Goal: Transaction & Acquisition: Purchase product/service

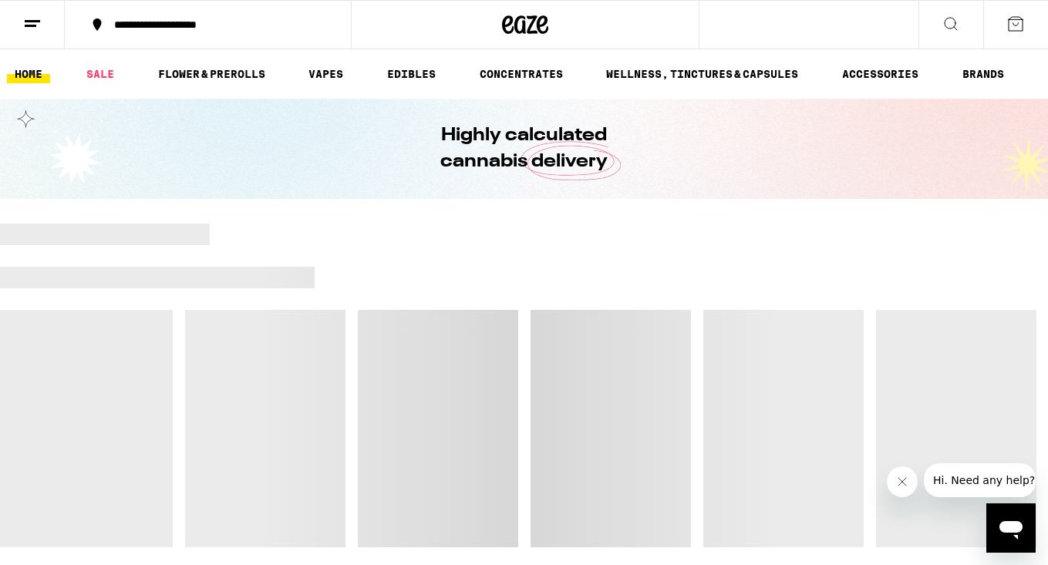
click at [42, 19] on button at bounding box center [32, 25] width 65 height 49
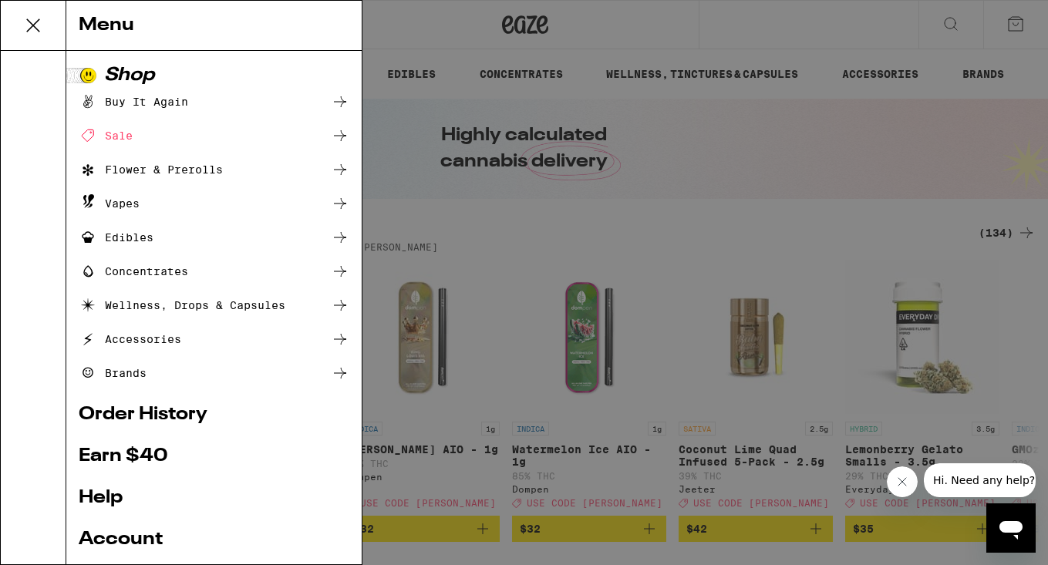
click at [144, 410] on link "Order History" at bounding box center [214, 415] width 271 height 19
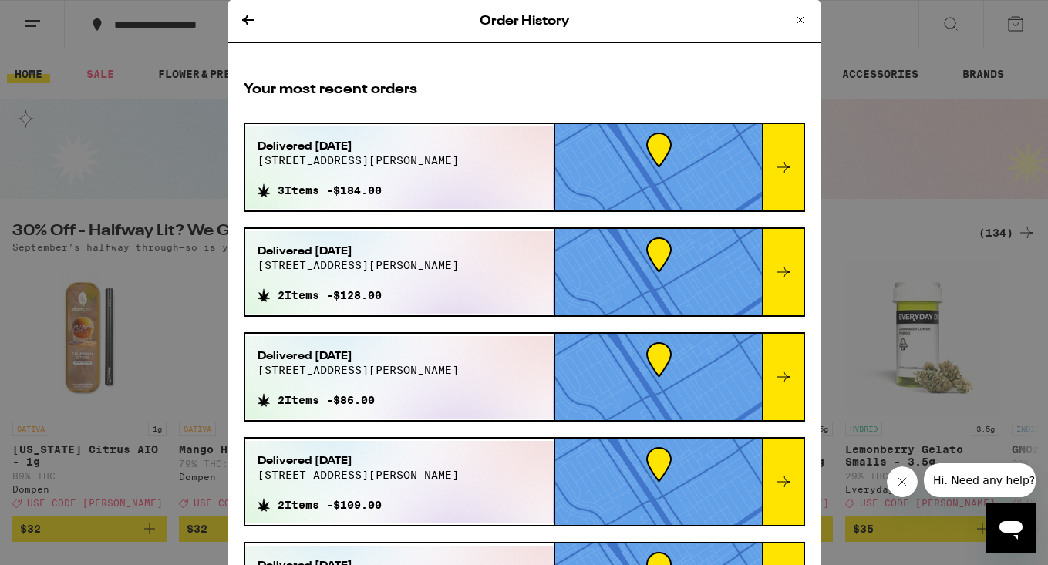
click at [417, 169] on div "Delivered [DATE] [STREET_ADDRESS][PERSON_NAME] 3 Items - $184.00" at bounding box center [399, 168] width 309 height 83
click at [791, 178] on div at bounding box center [783, 167] width 42 height 86
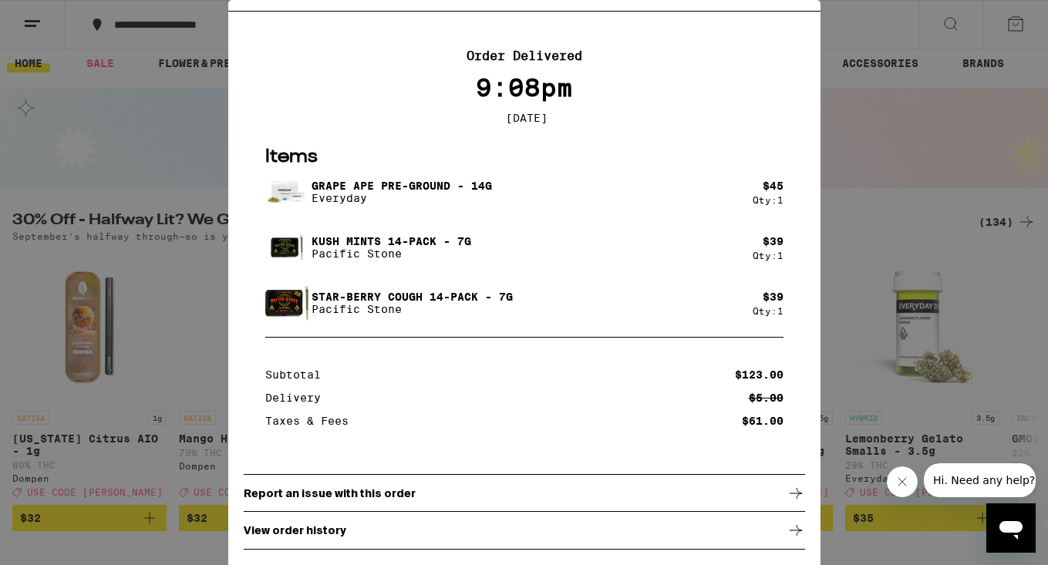
scroll to position [16, 0]
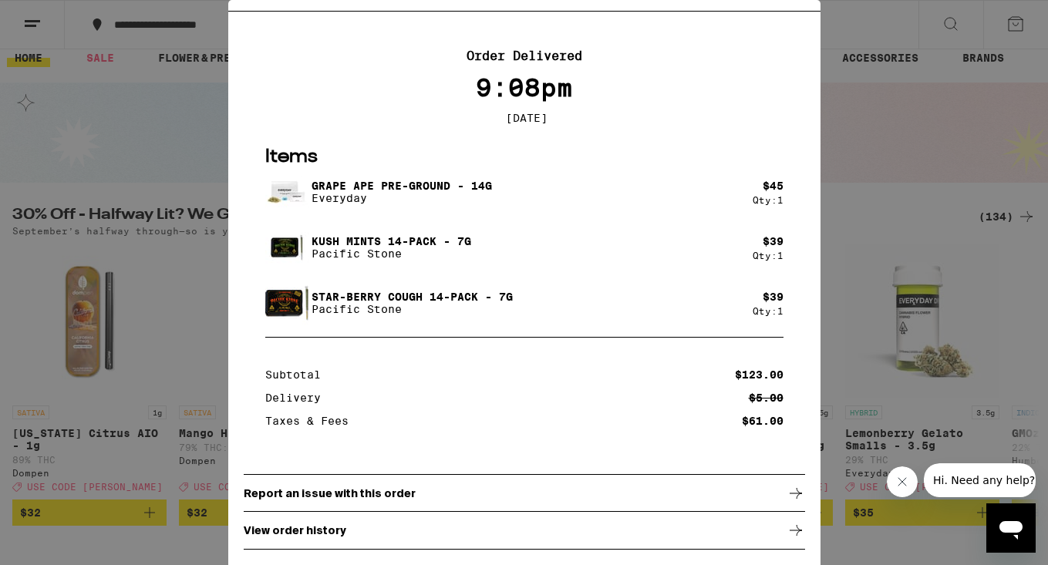
click at [884, 166] on div "Your Order Order Delivered 9:08pm [DATE] Items Grape Ape Pre-Ground - 14g Every…" at bounding box center [524, 282] width 1048 height 565
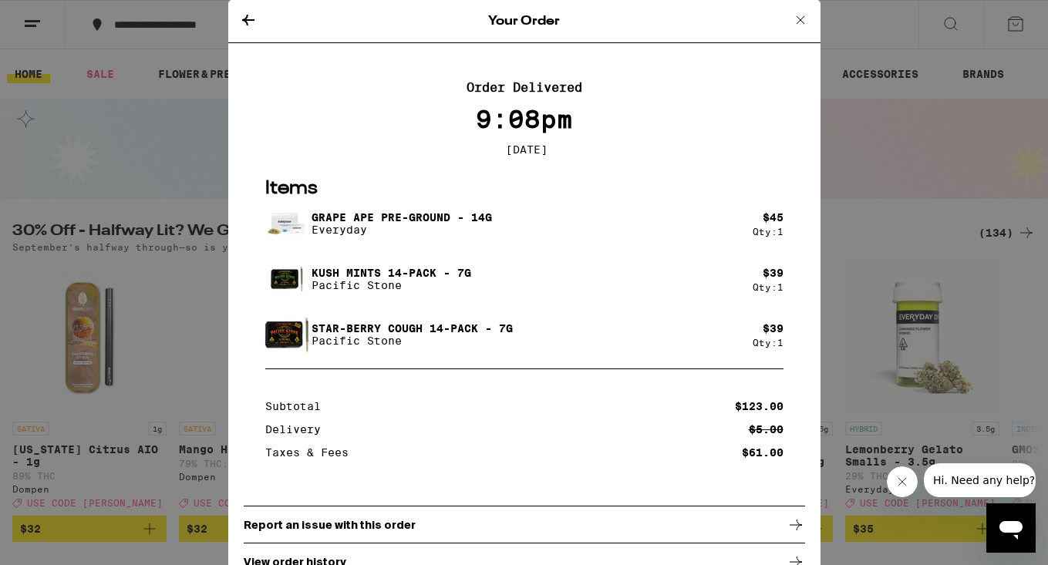
scroll to position [0, 0]
click at [238, 20] on div "Your Order" at bounding box center [524, 21] width 592 height 43
click at [242, 20] on icon at bounding box center [248, 20] width 12 height 11
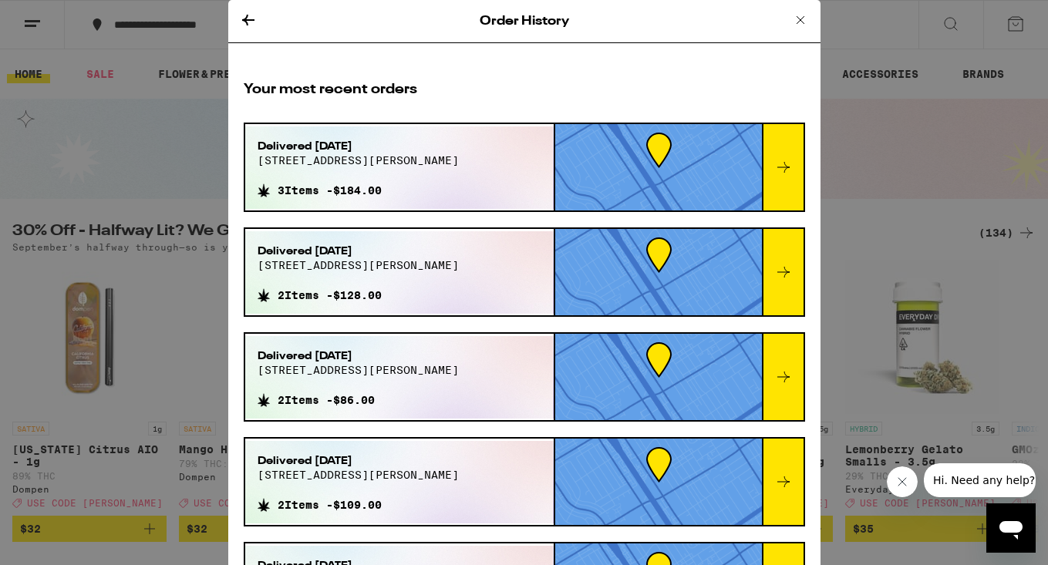
click at [248, 15] on icon at bounding box center [248, 20] width 12 height 11
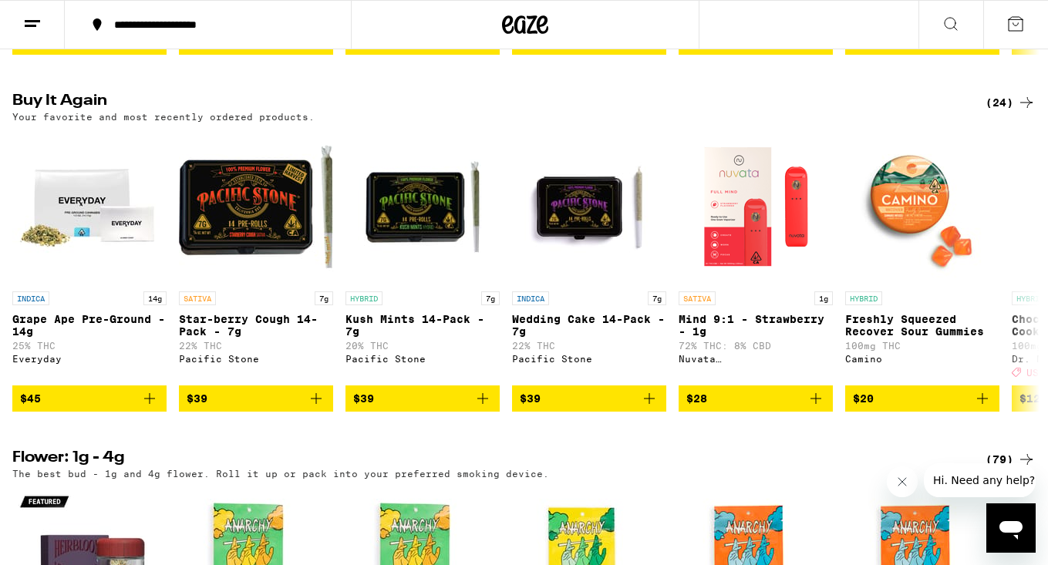
scroll to position [849, 0]
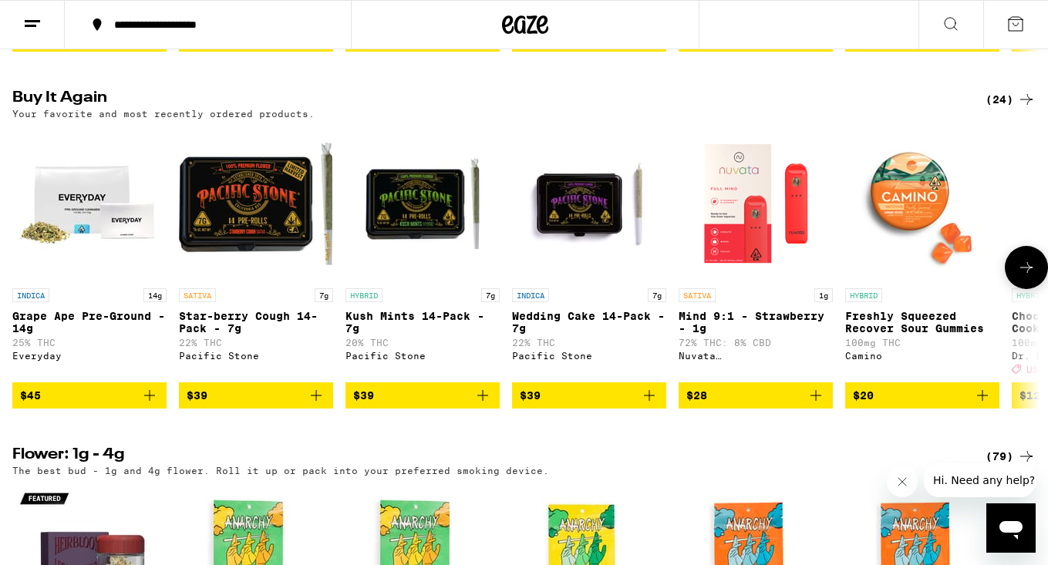
click at [478, 405] on icon "Add to bag" at bounding box center [483, 396] width 19 height 19
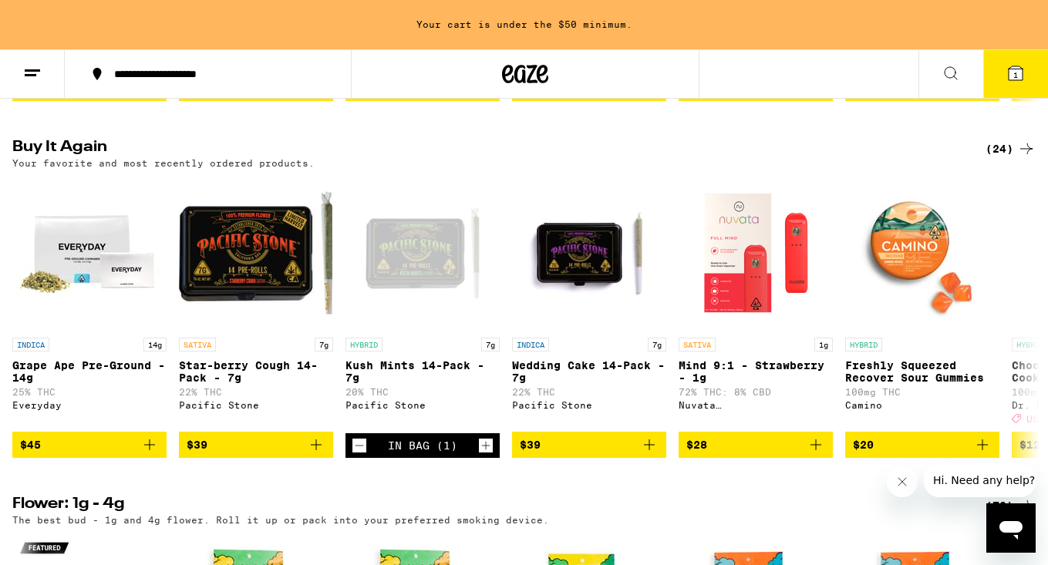
click at [1012, 77] on icon at bounding box center [1016, 73] width 14 height 14
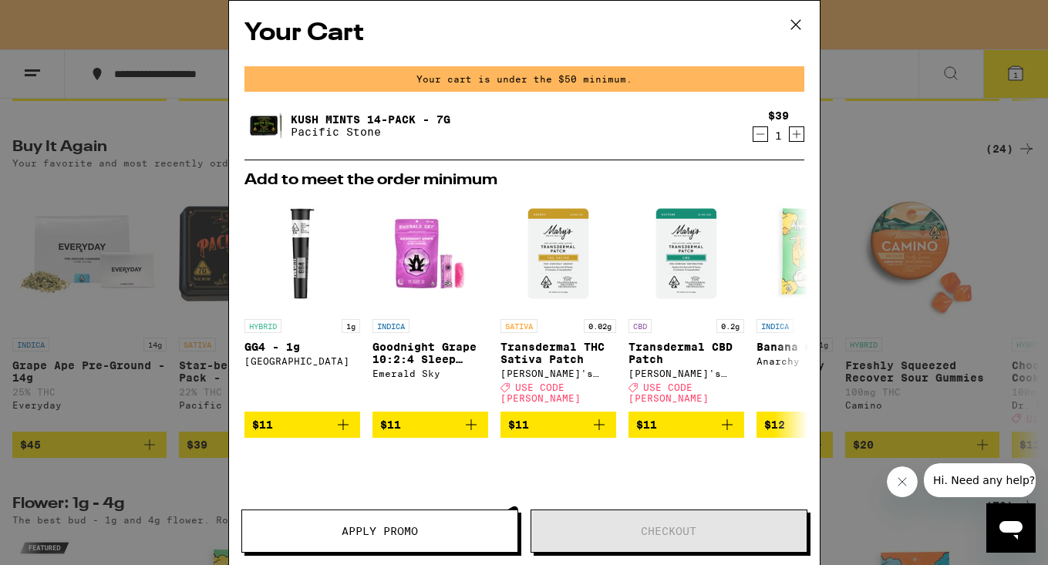
click at [798, 143] on icon "Increment" at bounding box center [797, 134] width 14 height 19
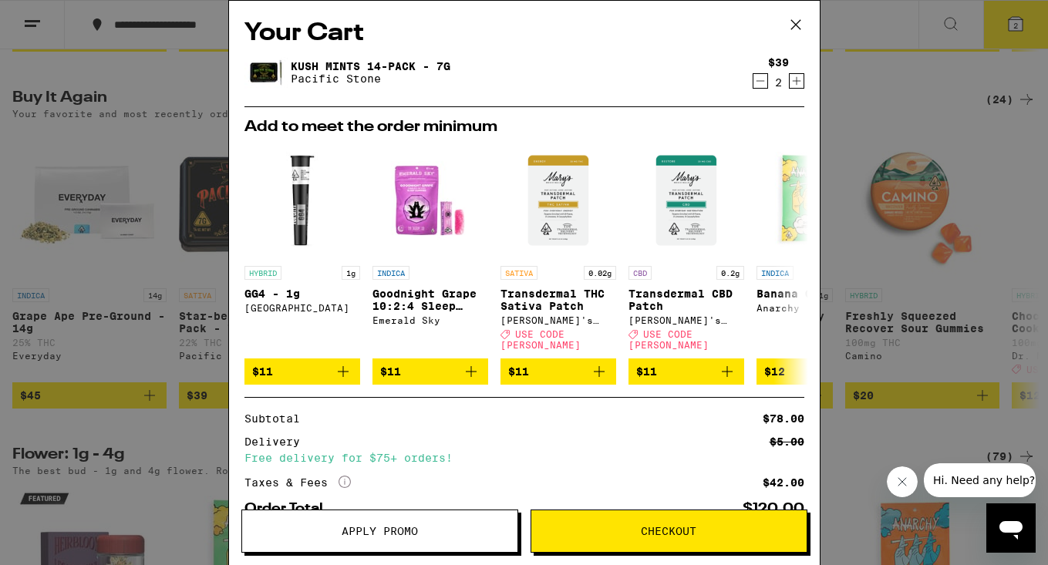
click at [791, 36] on button at bounding box center [796, 25] width 48 height 49
